Goal: Transaction & Acquisition: Subscribe to service/newsletter

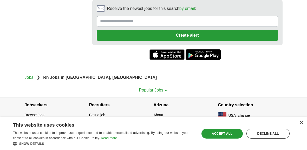
scroll to position [1348, 0]
click at [13, 83] on section "Popular Jobs Top job titles Government Virtual Assistant Amazon Warehouse Data …" at bounding box center [153, 90] width 307 height 15
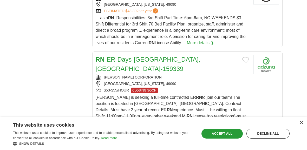
scroll to position [424, 0]
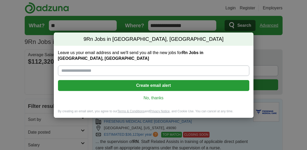
click at [59, 66] on input "Leave us your email address and we'll send you all the new jobs for Rn Jobs in …" at bounding box center [153, 70] width 191 height 10
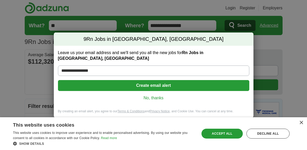
click at [147, 85] on button "Create email alert" at bounding box center [153, 85] width 191 height 11
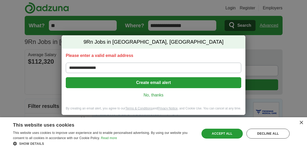
click at [88, 67] on input "**********" at bounding box center [153, 68] width 175 height 10
click at [87, 67] on input "**********" at bounding box center [153, 68] width 175 height 10
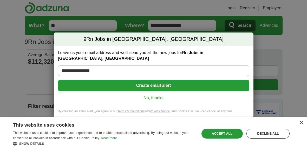
type input "**********"
click at [166, 85] on button "Create email alert" at bounding box center [153, 85] width 191 height 11
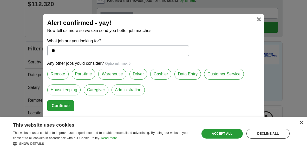
scroll to position [58, 0]
click at [231, 133] on div "Accept all" at bounding box center [222, 133] width 42 height 10
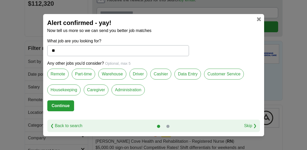
click at [257, 17] on link at bounding box center [258, 19] width 4 height 4
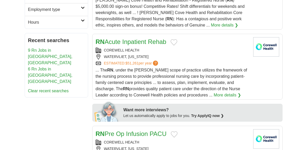
scroll to position [206, 0]
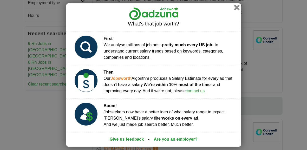
click at [239, 5] on button "button" at bounding box center [236, 8] width 6 height 6
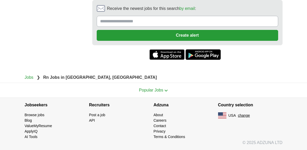
scroll to position [1305, 0]
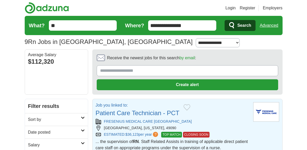
click at [76, 29] on input "**" at bounding box center [83, 25] width 68 height 10
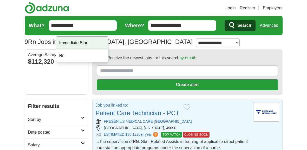
click at [84, 45] on div "Immediate Start" at bounding box center [82, 43] width 52 height 13
type input "**********"
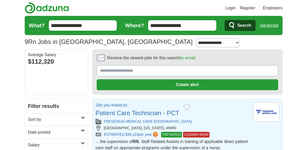
click at [237, 30] on span "Search" at bounding box center [244, 25] width 14 height 10
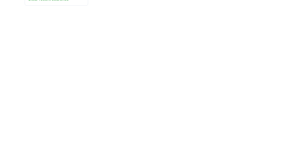
scroll to position [185, 0]
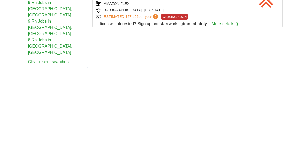
click at [37, 17] on link "9 Rn Jobs in South Haven, MI" at bounding box center [50, 8] width 44 height 17
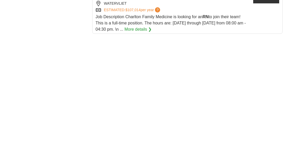
scroll to position [743, 0]
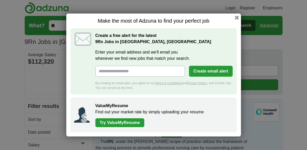
scroll to position [8, 0]
click at [142, 67] on input "Enter your email address and we'll email you whenever we find new jobs that mat…" at bounding box center [140, 71] width 90 height 11
type input "**********"
click at [214, 71] on button "Create email alert" at bounding box center [210, 71] width 43 height 11
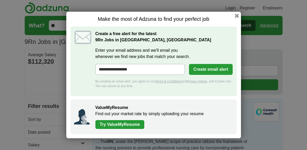
scroll to position [0, 0]
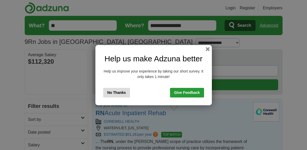
click at [186, 95] on link "Give Feedback" at bounding box center [187, 93] width 34 height 10
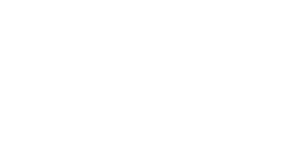
scroll to position [866, 0]
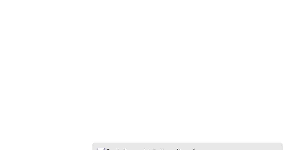
scroll to position [959, 0]
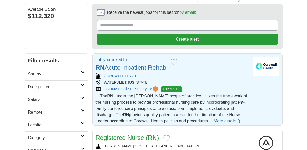
scroll to position [59, 0]
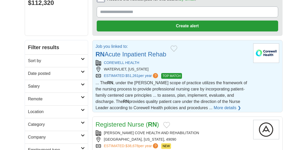
click at [73, 89] on h2 "Salary" at bounding box center [54, 86] width 53 height 6
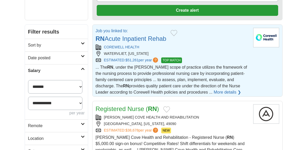
scroll to position [75, 0]
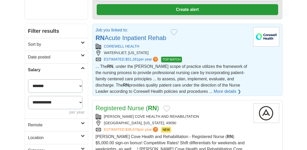
click at [79, 92] on select "**********" at bounding box center [55, 85] width 55 height 13
select select "*****"
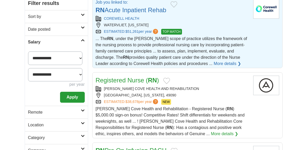
scroll to position [104, 0]
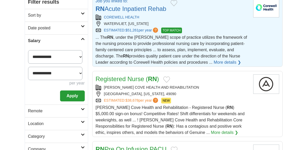
click at [79, 101] on button "Apply" at bounding box center [72, 95] width 24 height 11
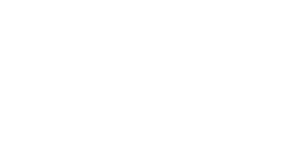
scroll to position [526, 0]
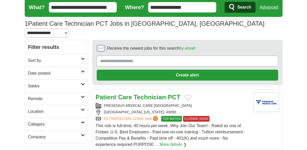
scroll to position [21, 0]
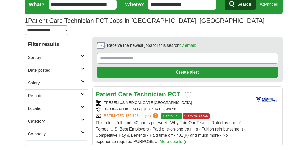
click at [57, 60] on h2 "Sort by" at bounding box center [54, 58] width 53 height 6
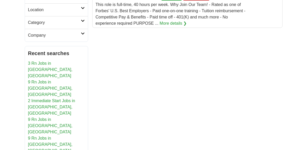
scroll to position [192, 0]
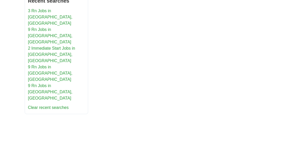
click at [61, 25] on link "3 Rn Jobs in [GEOGRAPHIC_DATA], [GEOGRAPHIC_DATA]" at bounding box center [50, 17] width 44 height 17
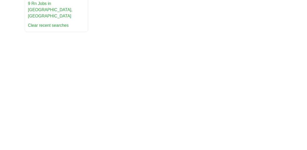
scroll to position [371, 0]
